Goal: Task Accomplishment & Management: Manage account settings

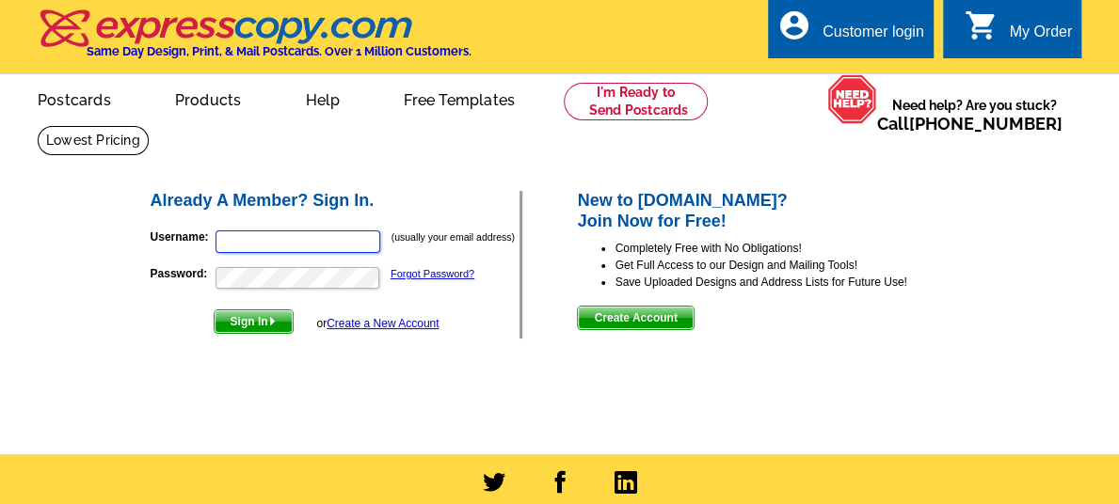
click at [261, 238] on input "Username:" at bounding box center [297, 241] width 165 height 23
type input "petebarabe@kw,com"
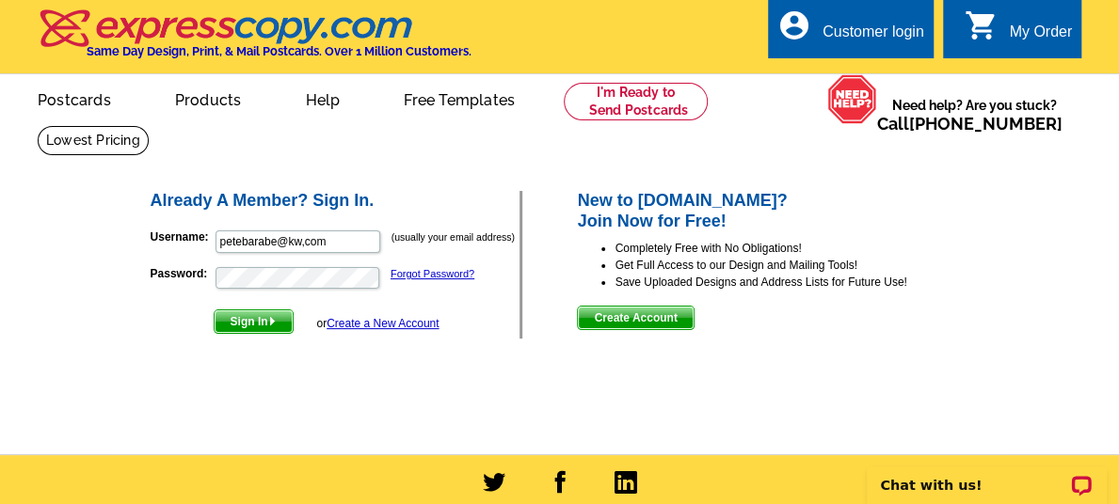
click at [256, 319] on span "Sign In" at bounding box center [253, 321] width 78 height 23
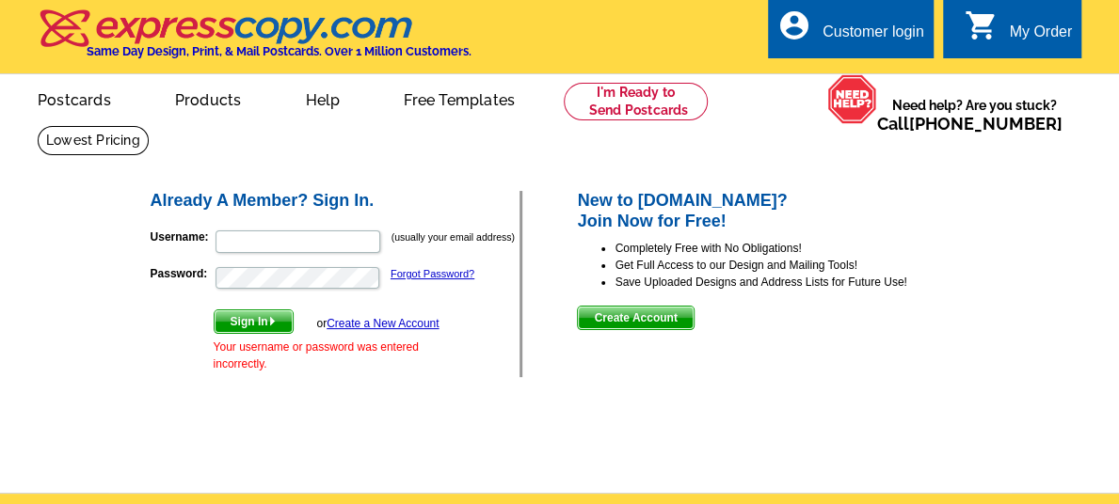
click at [241, 322] on span "Sign In" at bounding box center [253, 321] width 78 height 23
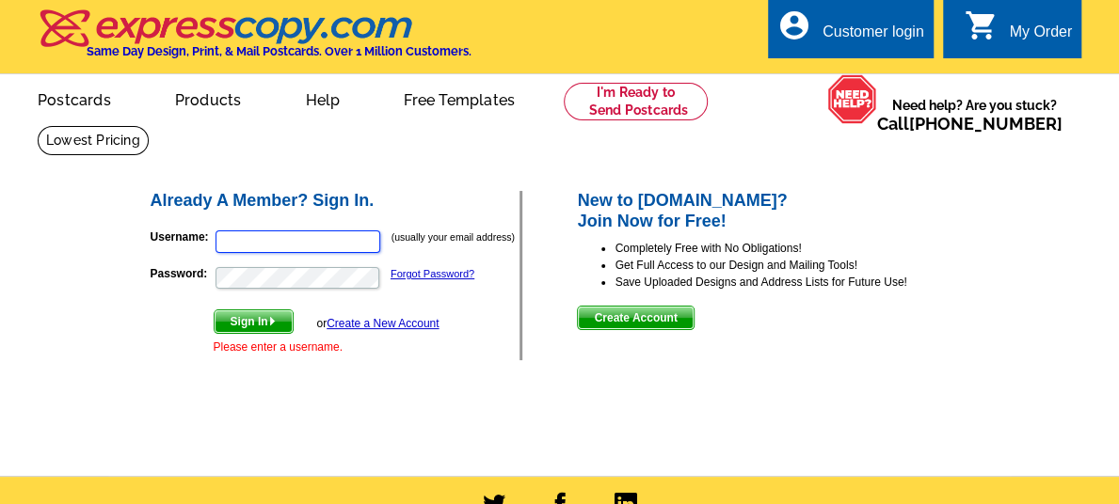
click at [255, 240] on input "Username:" at bounding box center [297, 241] width 165 height 23
type input "[EMAIL_ADDRESS][DOMAIN_NAME]"
click at [246, 315] on span "Sign In" at bounding box center [253, 321] width 78 height 23
